Goal: Information Seeking & Learning: Find specific page/section

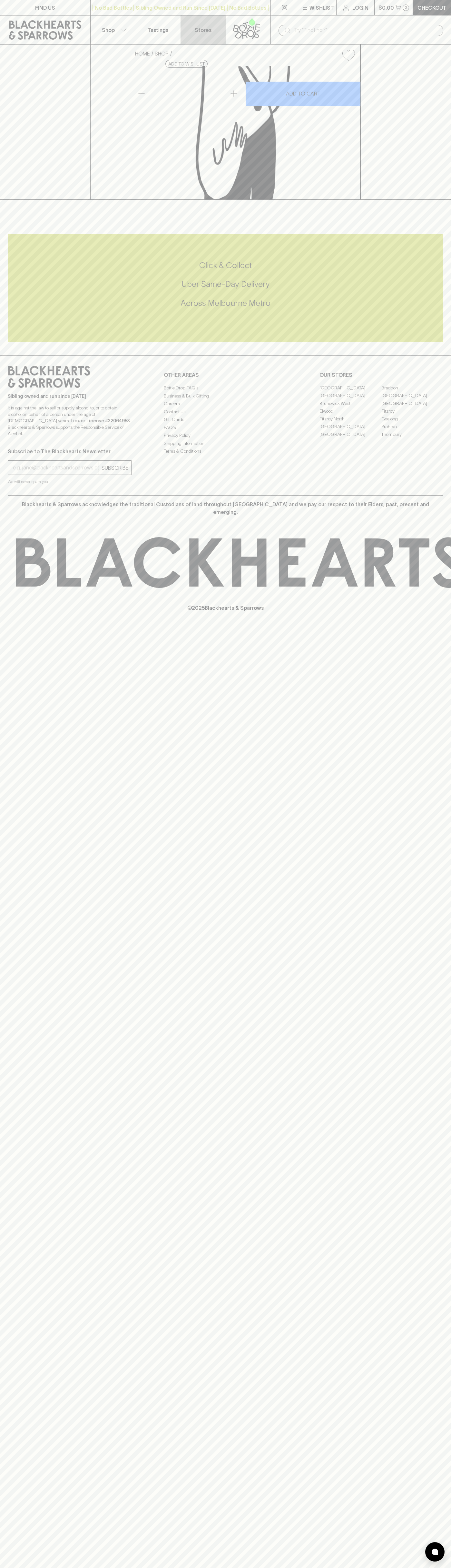
click at [212, 18] on link "Stores" at bounding box center [203, 30] width 45 height 29
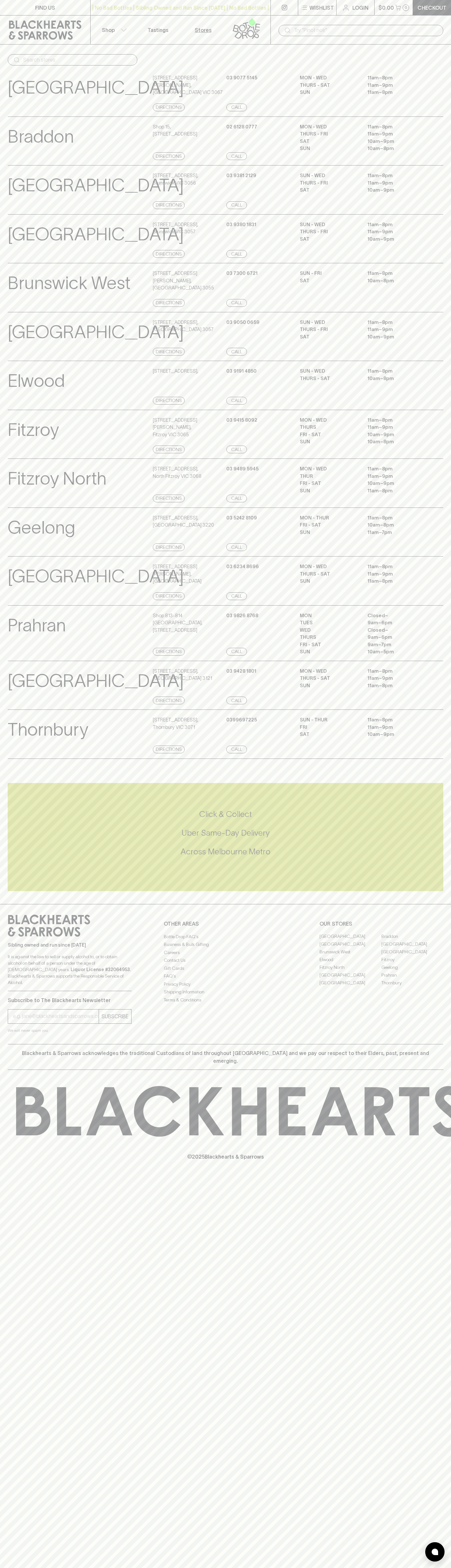
click at [425, 536] on p "11am – 7pm" at bounding box center [397, 532] width 58 height 8
click at [224, 1568] on html "FIND US | No Bad Bottles | Sibling Owned and Run Since 2006 | No Bad Bottles | …" at bounding box center [225, 784] width 451 height 1568
click at [0, 1089] on div "© 2025 Blackhearts & Sparrows" at bounding box center [225, 1124] width 451 height 107
